Goal: Information Seeking & Learning: Find specific fact

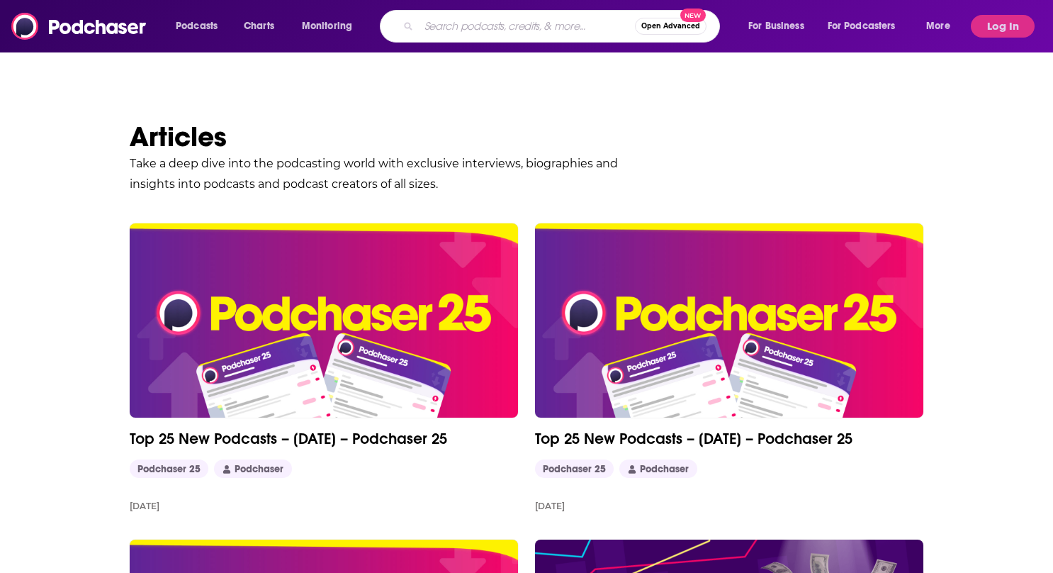
click at [506, 21] on input "Search podcasts, credits, & more..." at bounding box center [527, 26] width 216 height 23
type input "u"
type input "on being"
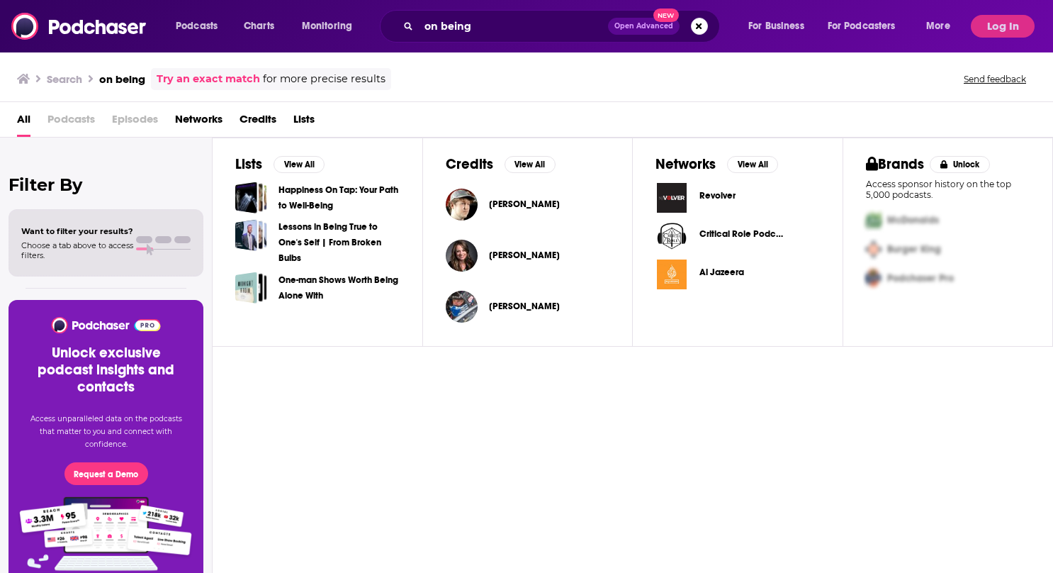
click at [1018, 9] on div "Podcasts Charts Monitoring on being Open Advanced New For Business For Podcaste…" at bounding box center [526, 26] width 1053 height 52
click at [1014, 22] on button "Log In" at bounding box center [1003, 26] width 64 height 23
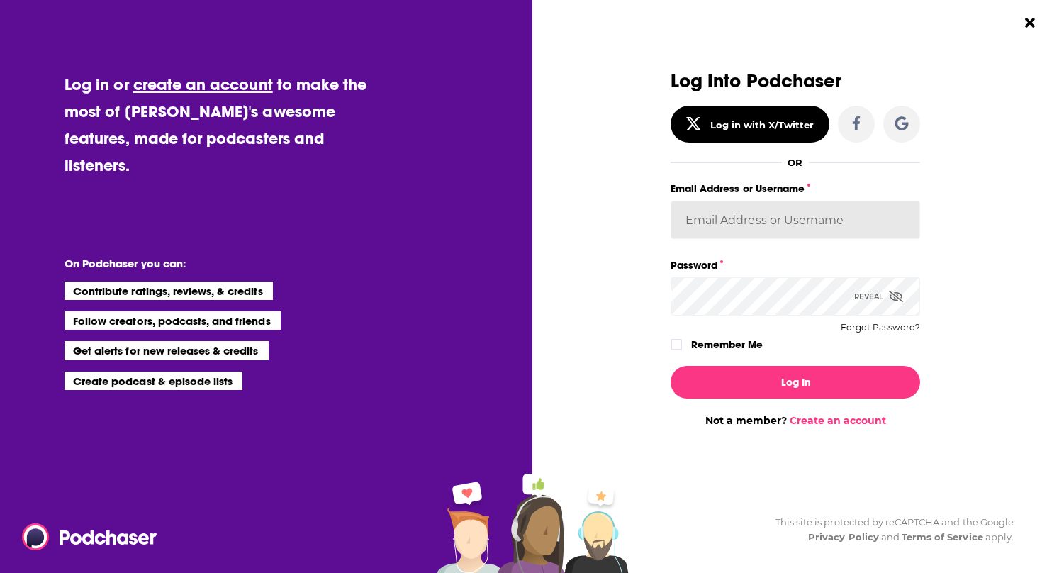
type input "[EMAIL_ADDRESS][DOMAIN_NAME]"
click at [757, 217] on input "[EMAIL_ADDRESS][DOMAIN_NAME]" at bounding box center [794, 220] width 249 height 38
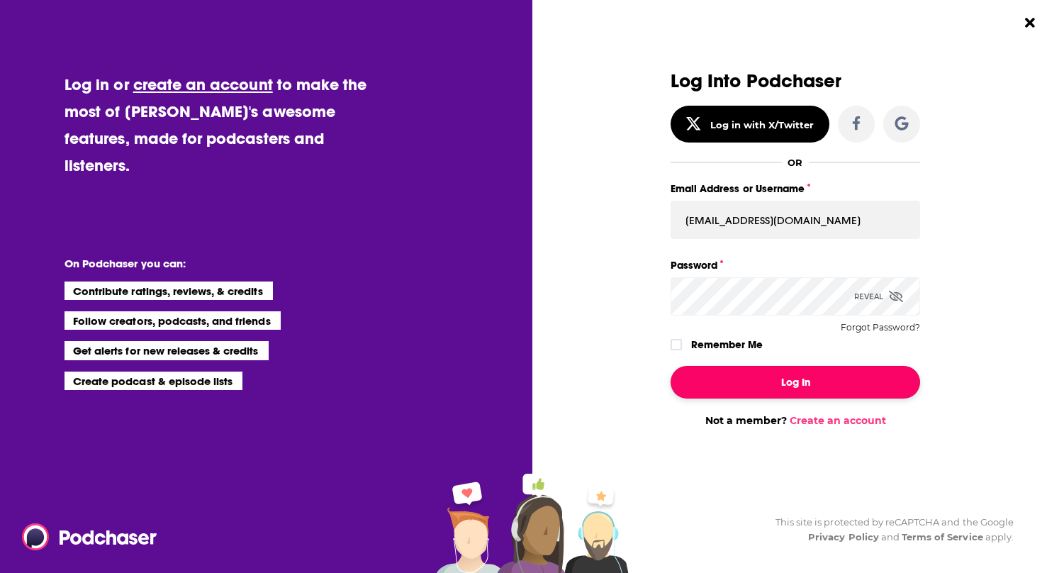
click at [738, 371] on button "Log In" at bounding box center [794, 382] width 249 height 33
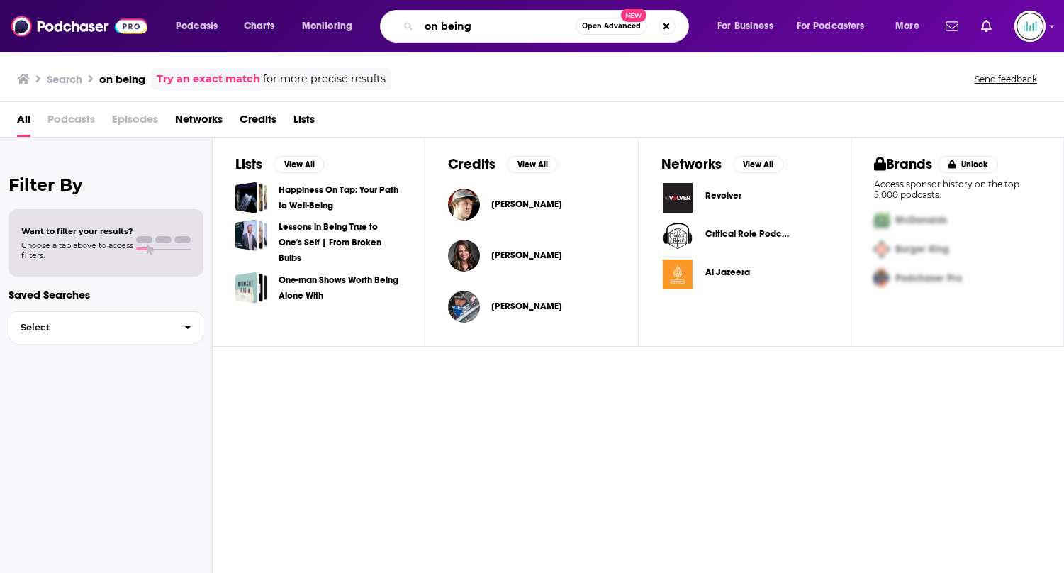
click at [453, 34] on input "on being" at bounding box center [497, 26] width 157 height 23
click at [512, 28] on input "on being" at bounding box center [497, 26] width 157 height 23
click at [491, 30] on input "on being" at bounding box center [497, 26] width 157 height 23
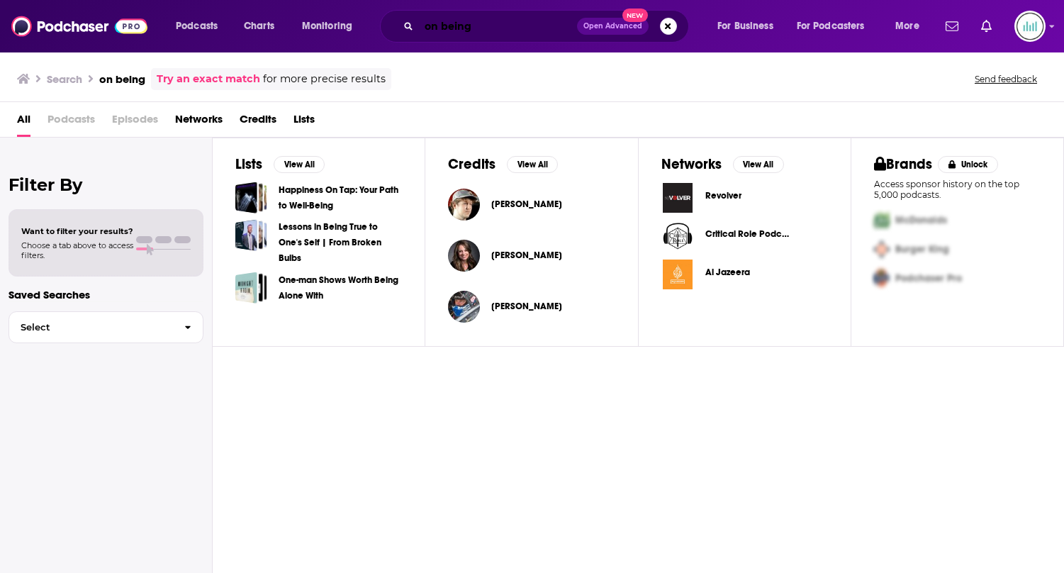
click at [470, 29] on input "on being" at bounding box center [498, 26] width 158 height 23
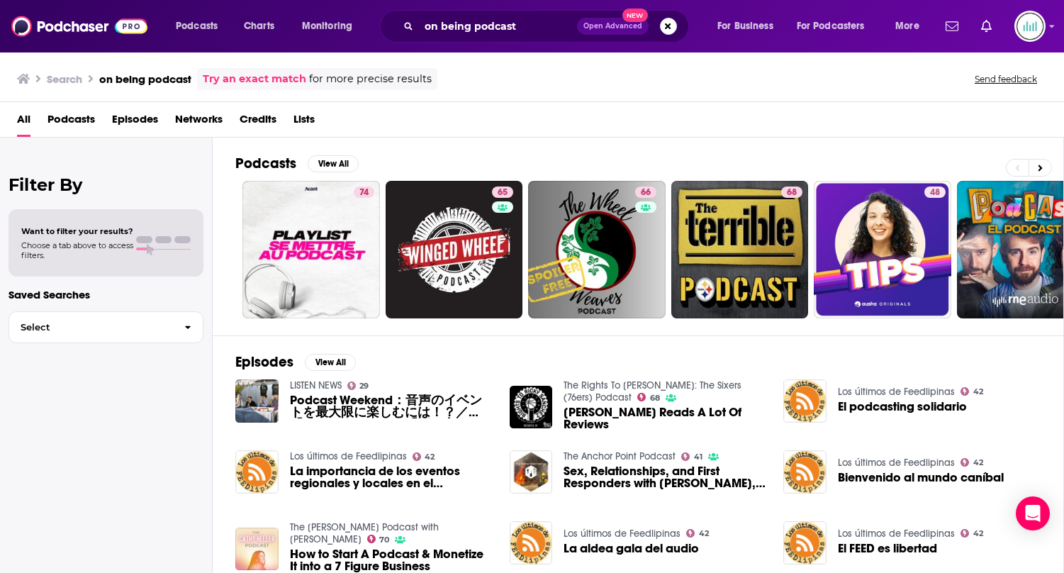
click at [72, 116] on span "Podcasts" at bounding box center [70, 122] width 47 height 29
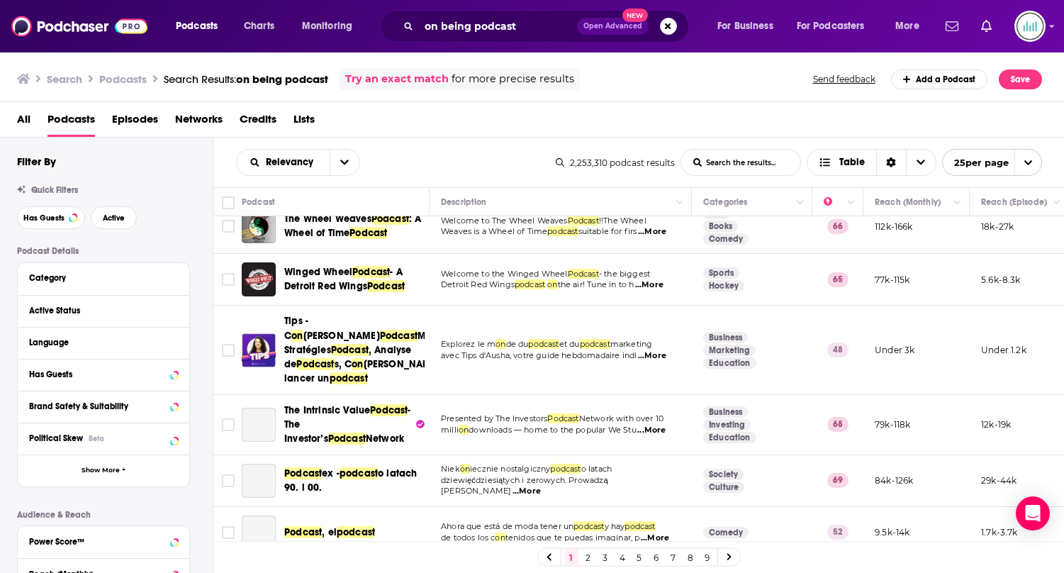
scroll to position [425, 0]
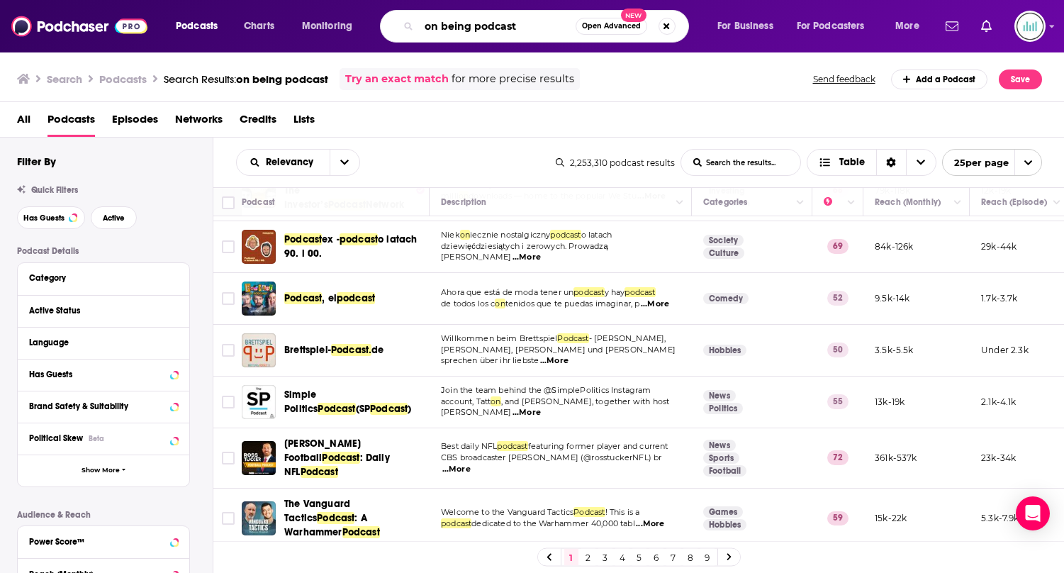
drag, startPoint x: 522, startPoint y: 32, endPoint x: 475, endPoint y: 28, distance: 47.7
click at [475, 28] on input "on being podcast" at bounding box center [497, 26] width 157 height 23
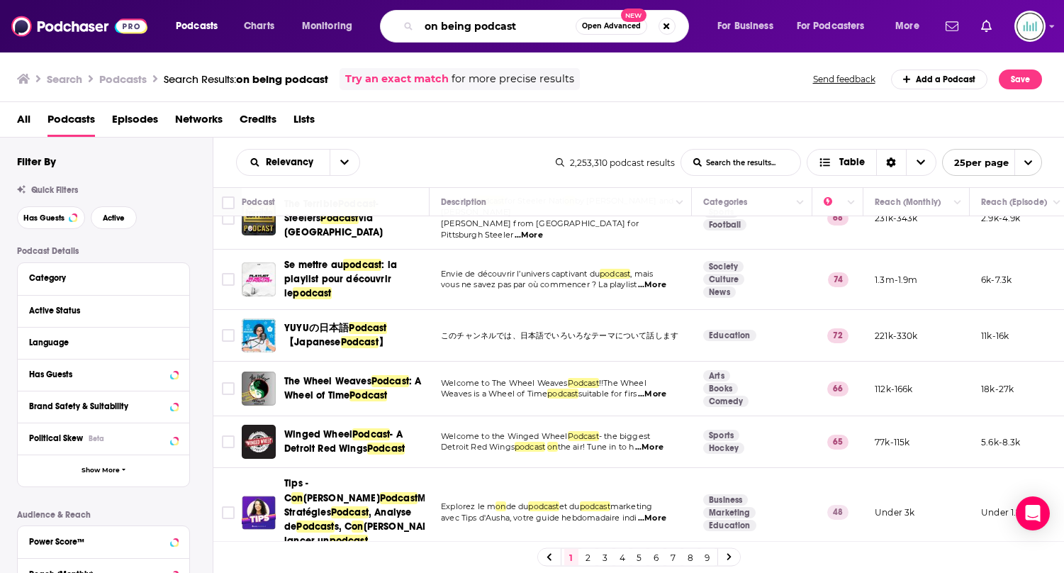
scroll to position [0, 0]
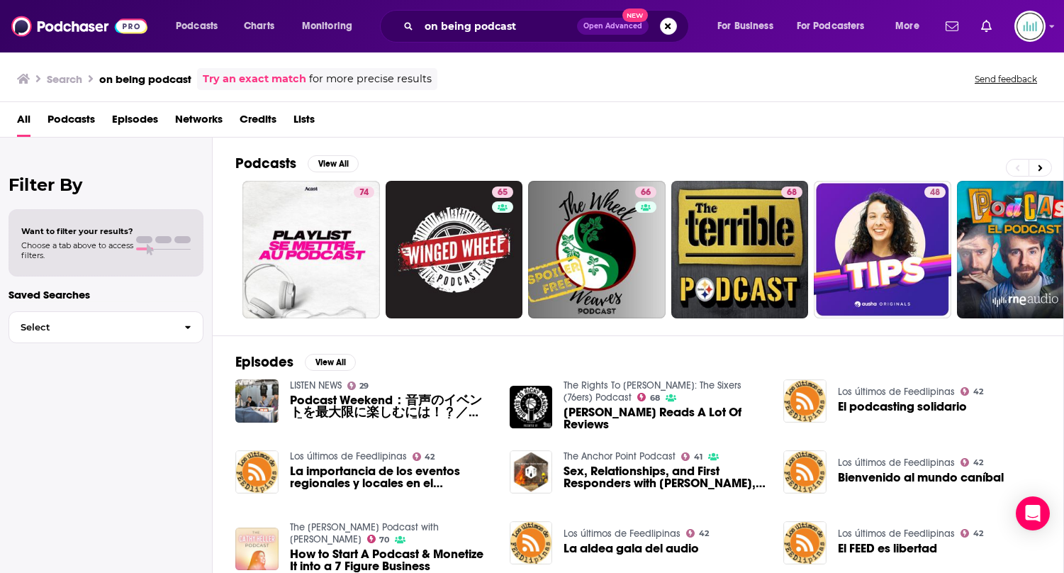
click at [79, 120] on span "Podcasts" at bounding box center [70, 122] width 47 height 29
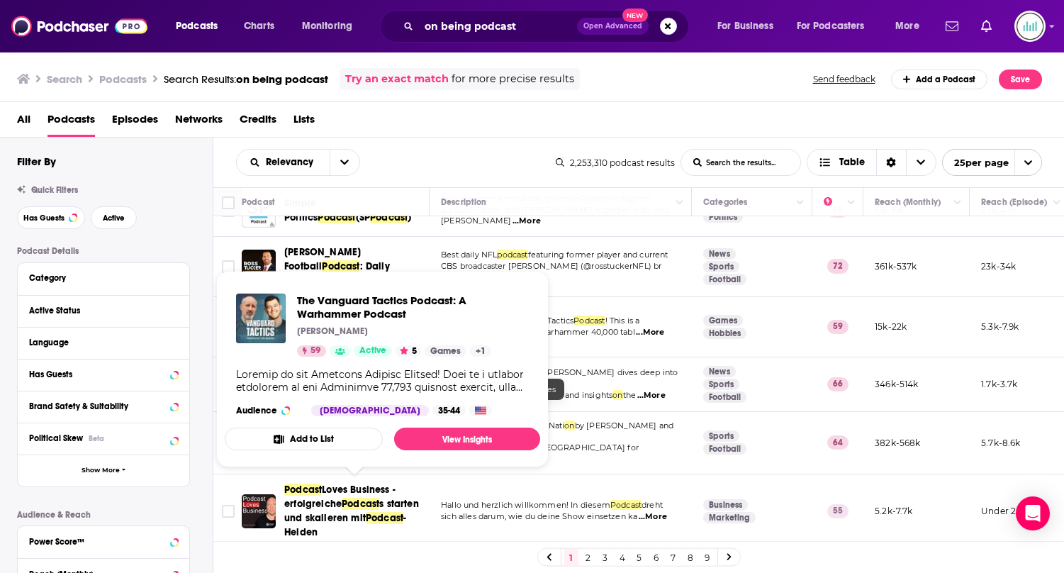
scroll to position [709, 0]
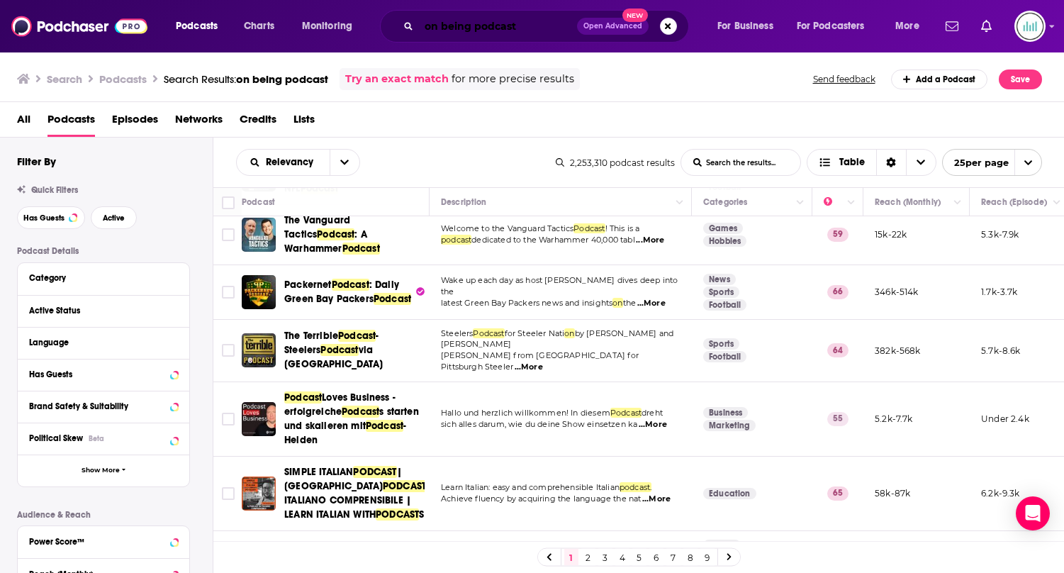
click at [519, 23] on input "on being podcast" at bounding box center [498, 26] width 158 height 23
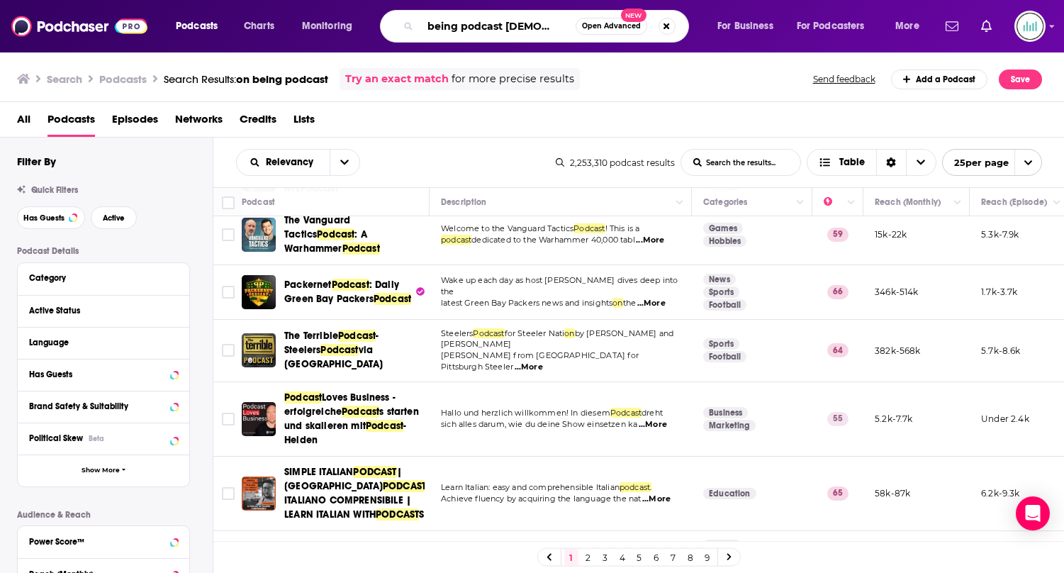
scroll to position [0, 18]
type input "on being podcast [DEMOGRAPHIC_DATA][PERSON_NAME]"
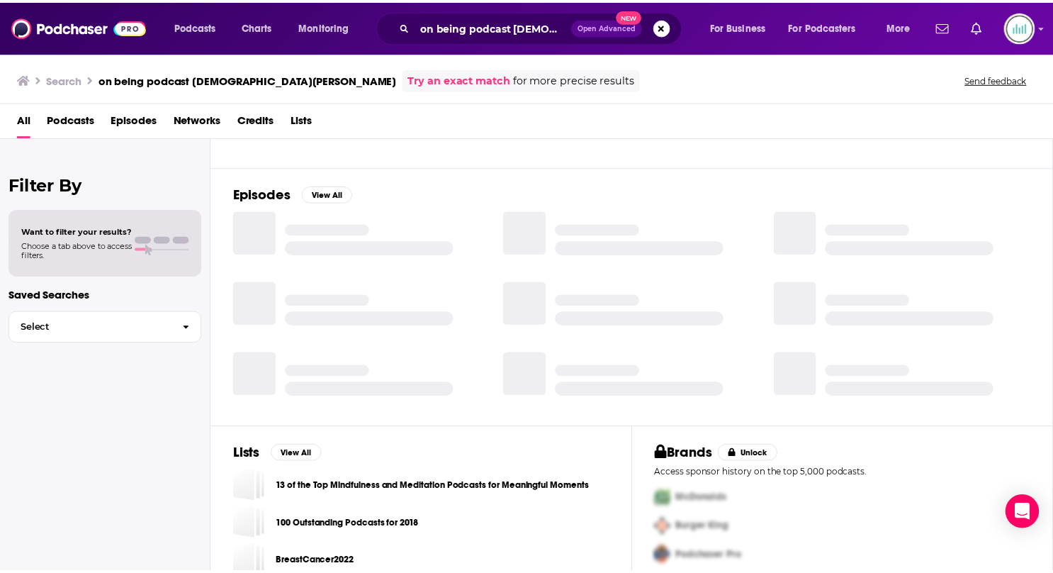
scroll to position [187, 0]
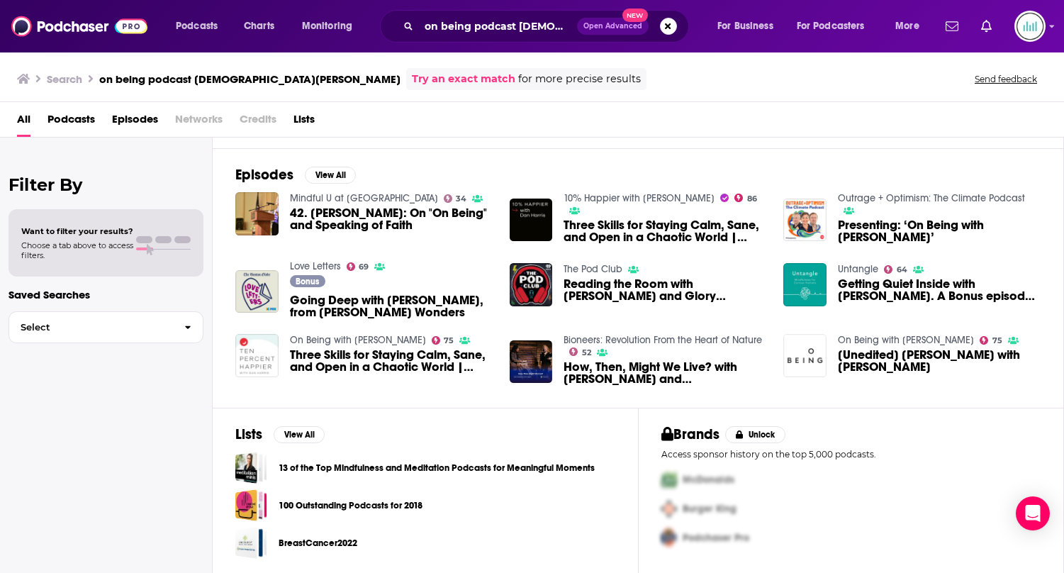
click at [813, 350] on img "[Unedited] Pádraig Ó Tuama with Krista Tippett" at bounding box center [804, 355] width 43 height 43
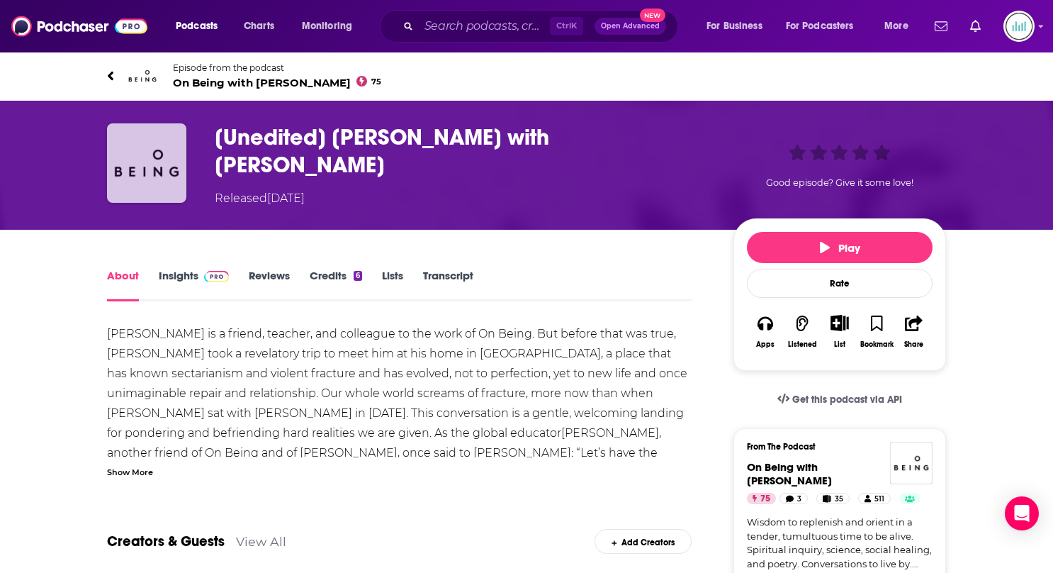
click at [146, 157] on img "[Unedited] Pádraig Ó Tuama with Krista Tippett" at bounding box center [146, 162] width 79 height 79
click at [194, 271] on link "Insights" at bounding box center [194, 285] width 70 height 33
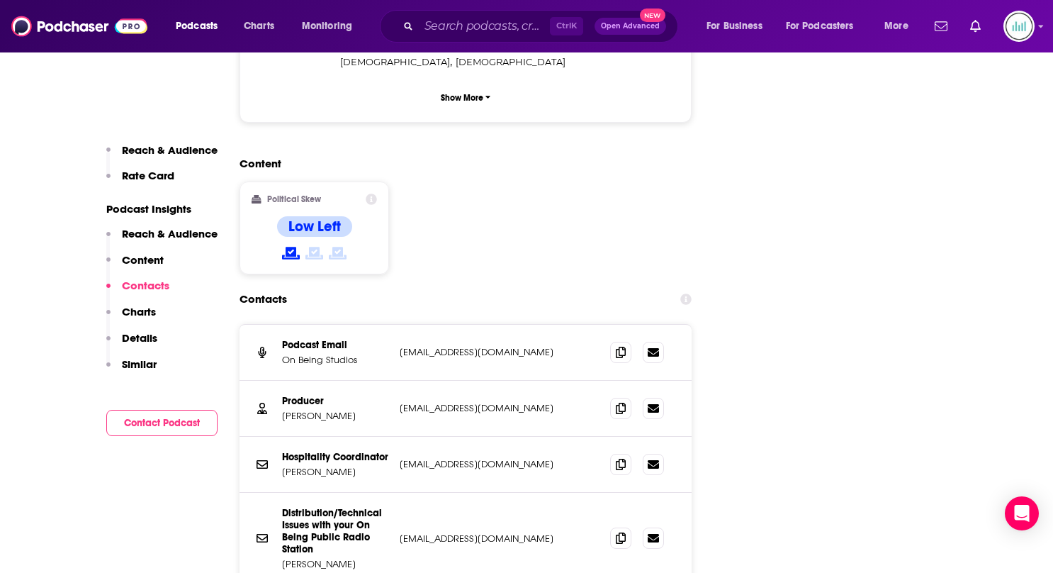
scroll to position [1630, 0]
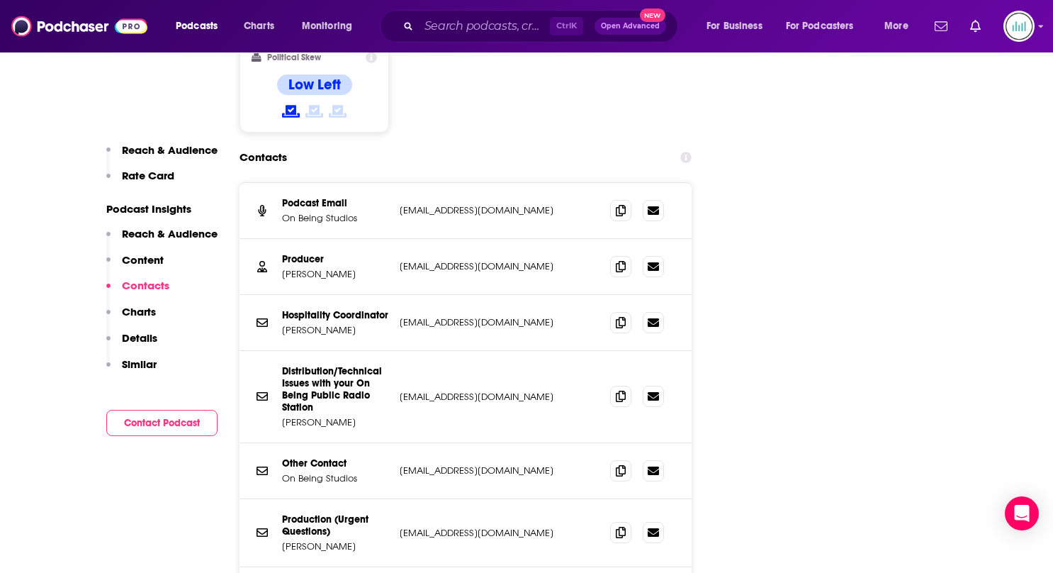
scroll to position [1843, 0]
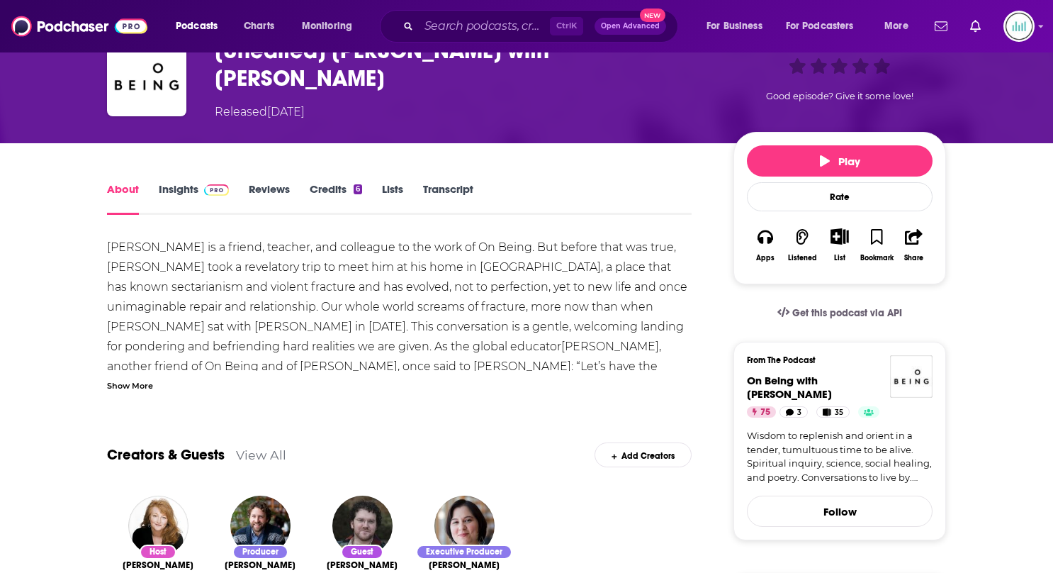
scroll to position [71, 0]
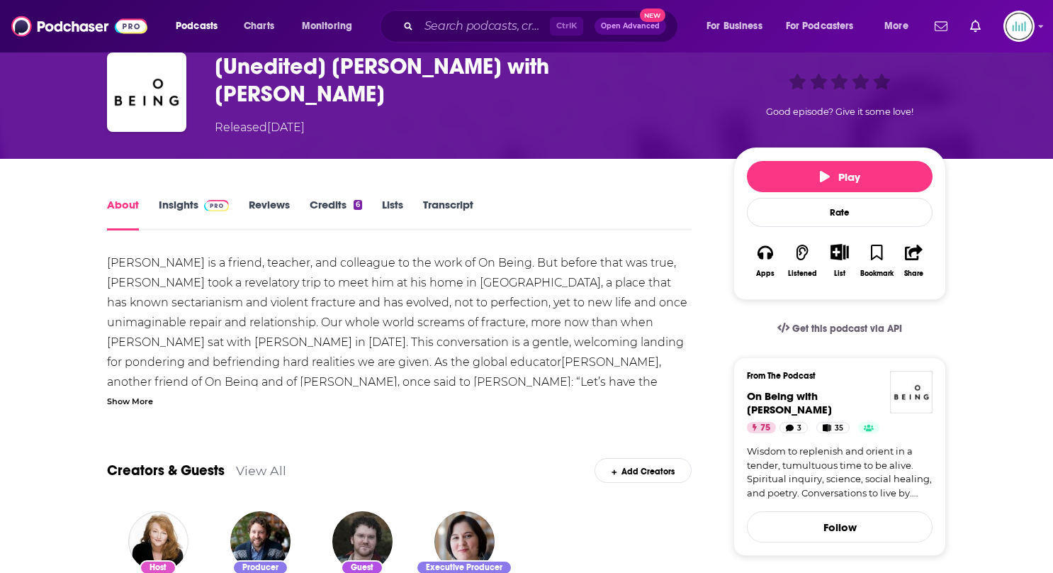
click at [196, 202] on link "Insights" at bounding box center [194, 214] width 70 height 33
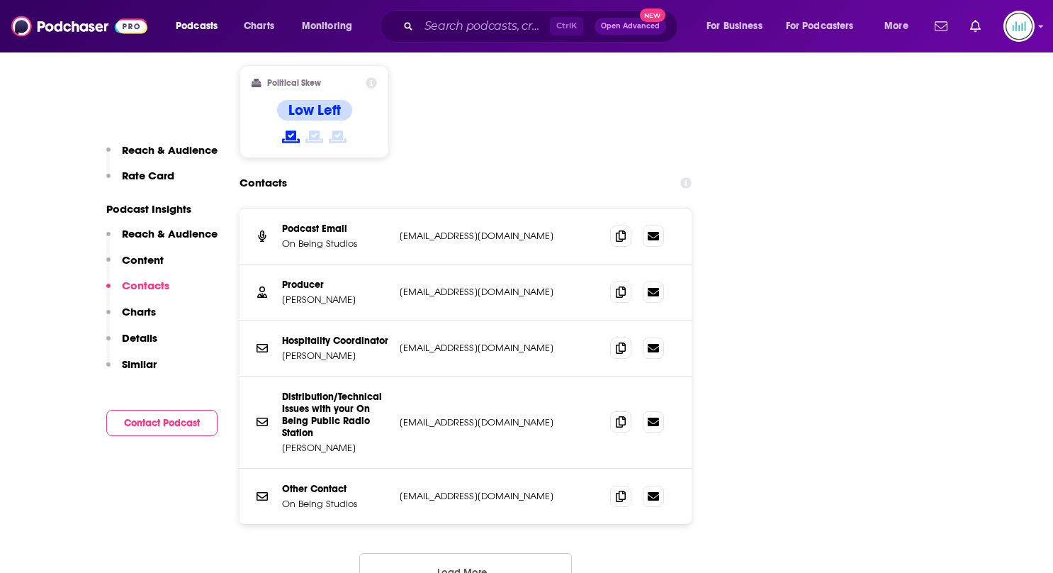
scroll to position [1701, 0]
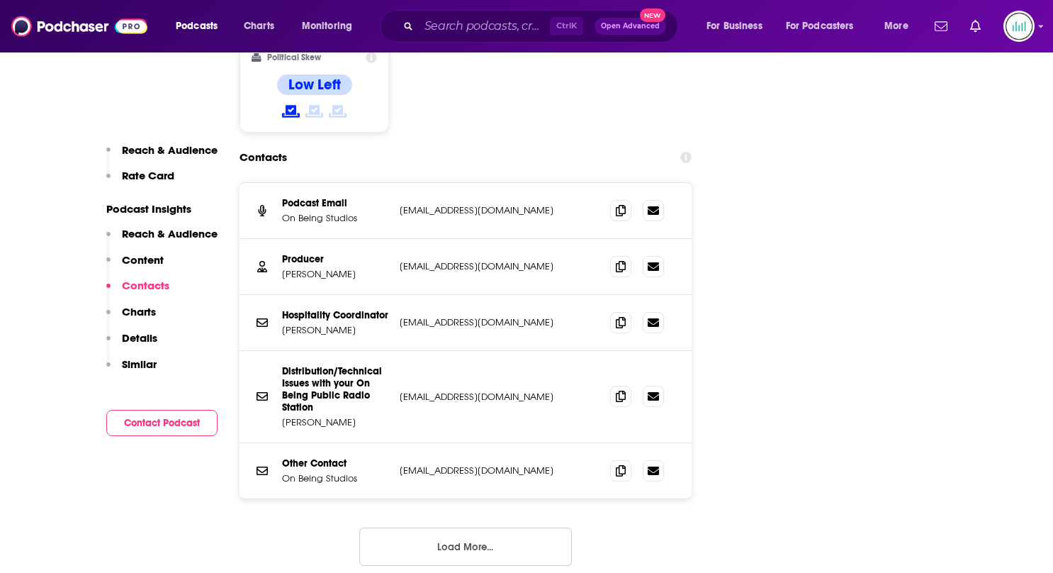
click at [482, 527] on button "Load More..." at bounding box center [465, 546] width 213 height 38
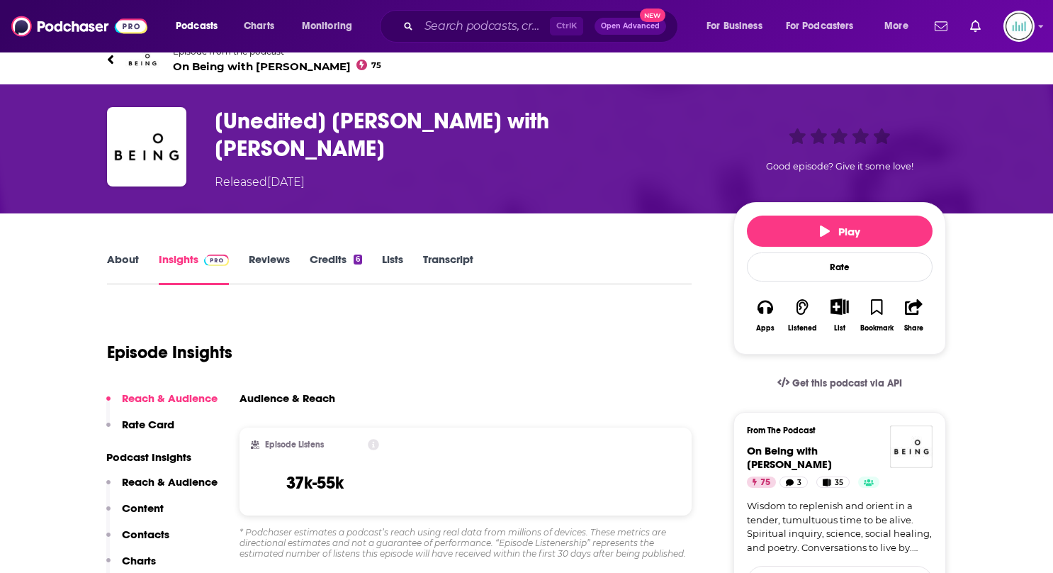
scroll to position [0, 0]
